Goal: Navigation & Orientation: Find specific page/section

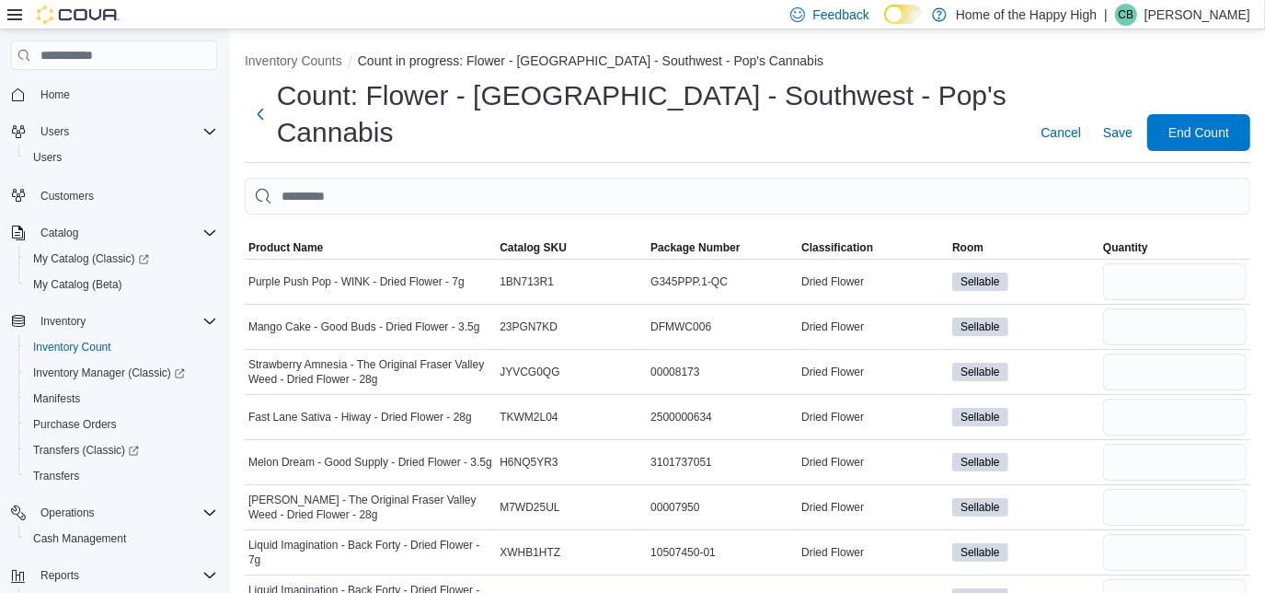
click at [1203, 14] on p "Carly Beck" at bounding box center [1198, 15] width 106 height 22
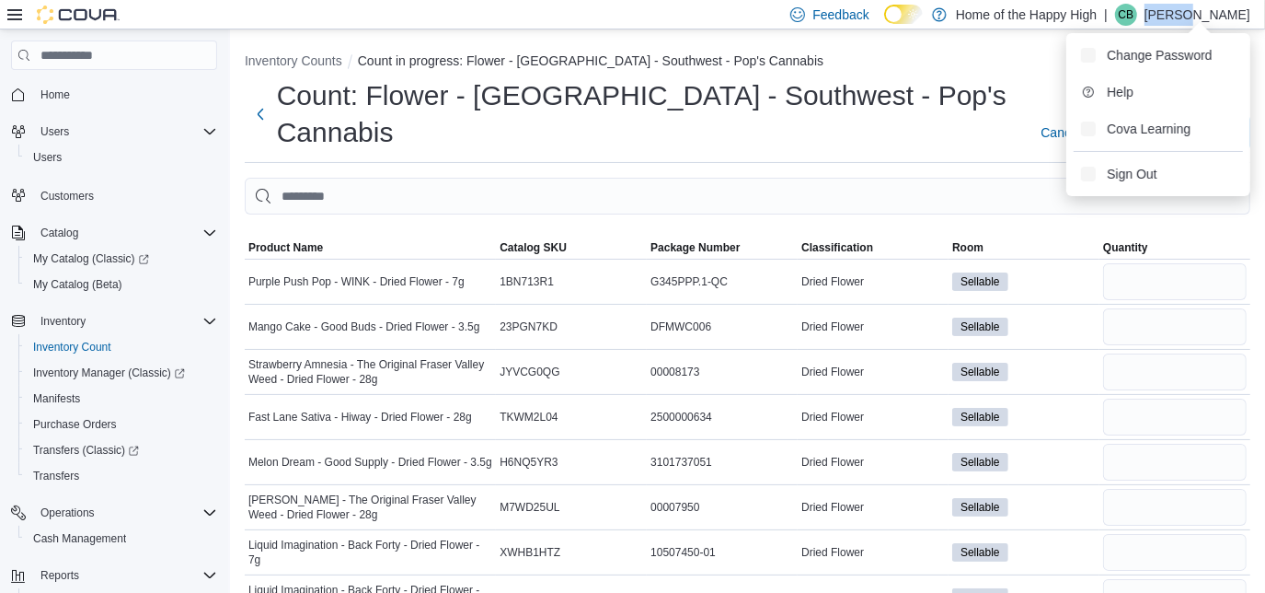
click at [1203, 14] on p "Carly Beck" at bounding box center [1198, 15] width 106 height 22
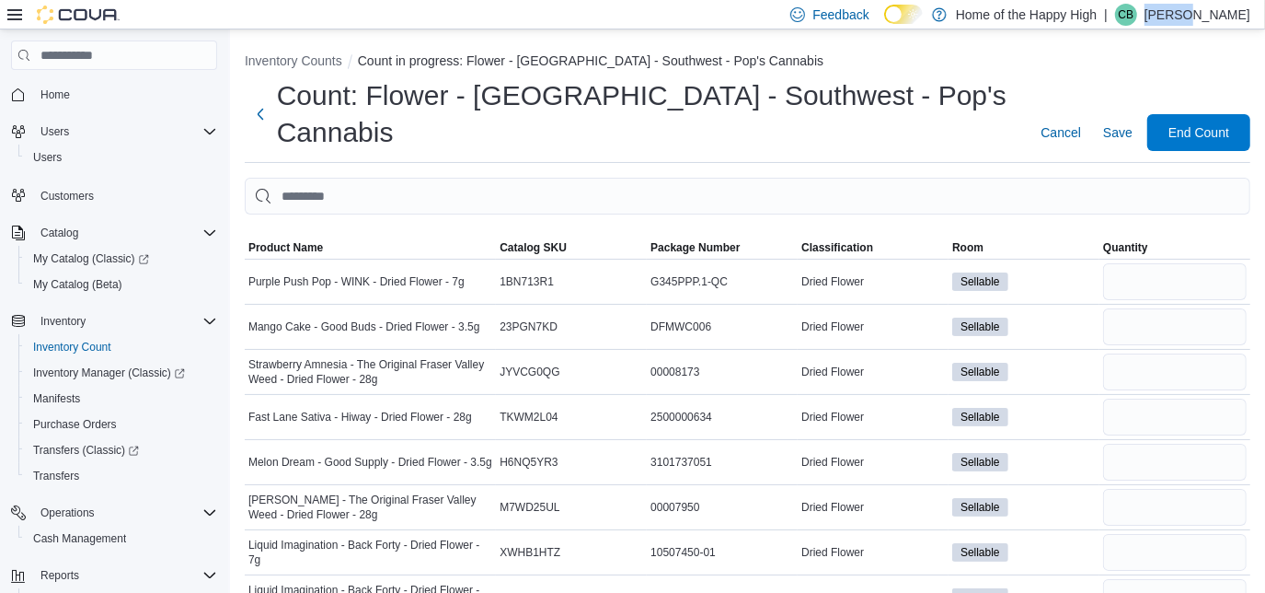
click at [1195, 18] on p "Carly Beck" at bounding box center [1198, 15] width 106 height 22
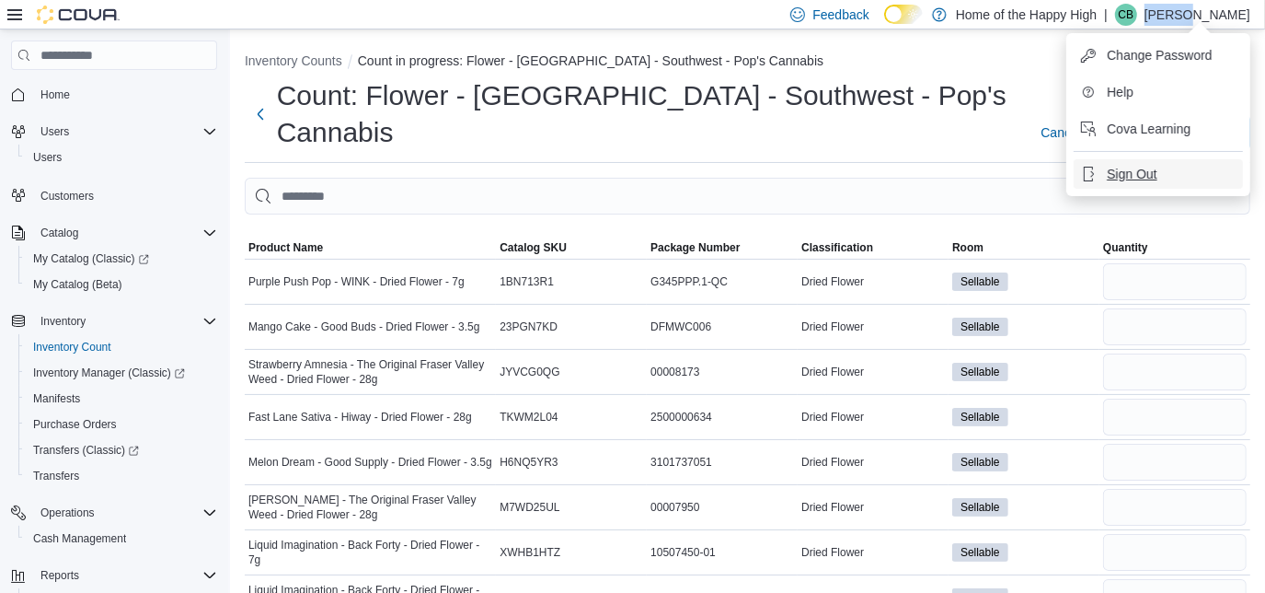
click at [1126, 174] on span "Sign Out" at bounding box center [1132, 174] width 50 height 18
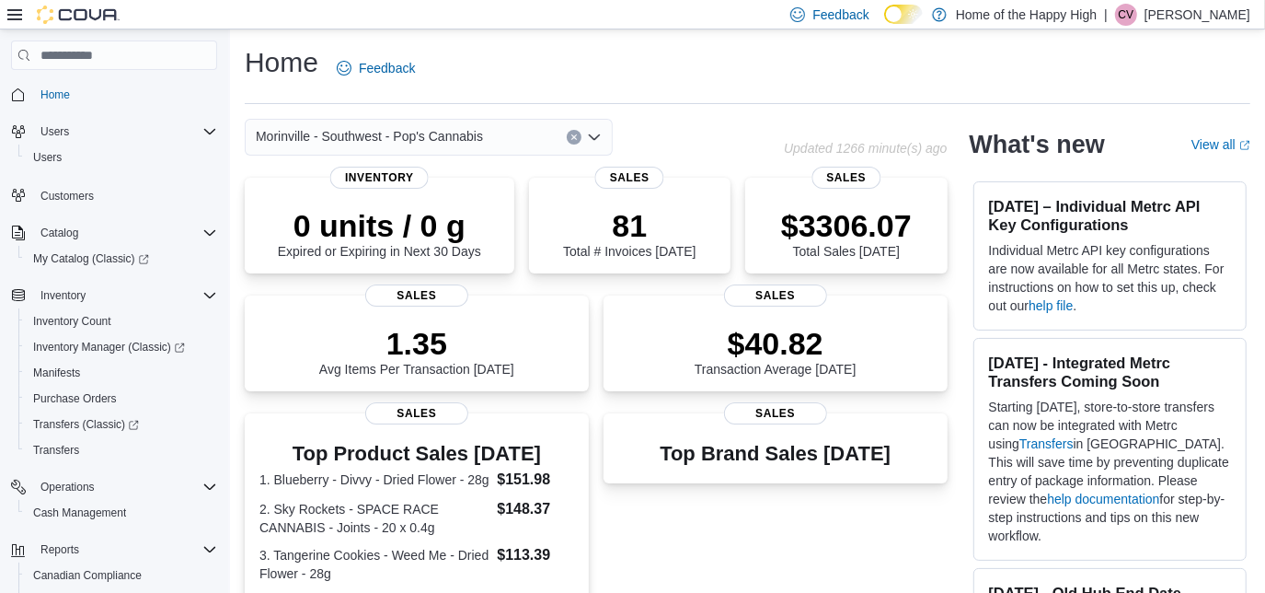
click at [1208, 19] on p "Carla Vandusen" at bounding box center [1198, 15] width 106 height 22
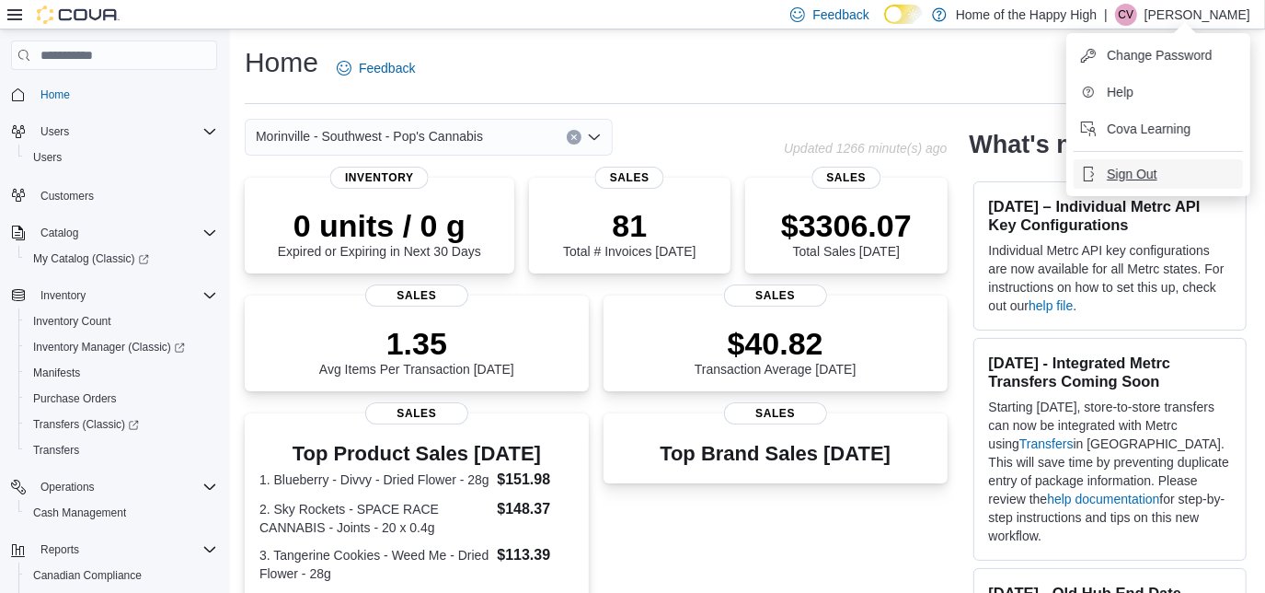
click at [1090, 175] on icon "button" at bounding box center [1088, 174] width 15 height 15
